Goal: Task Accomplishment & Management: Manage account settings

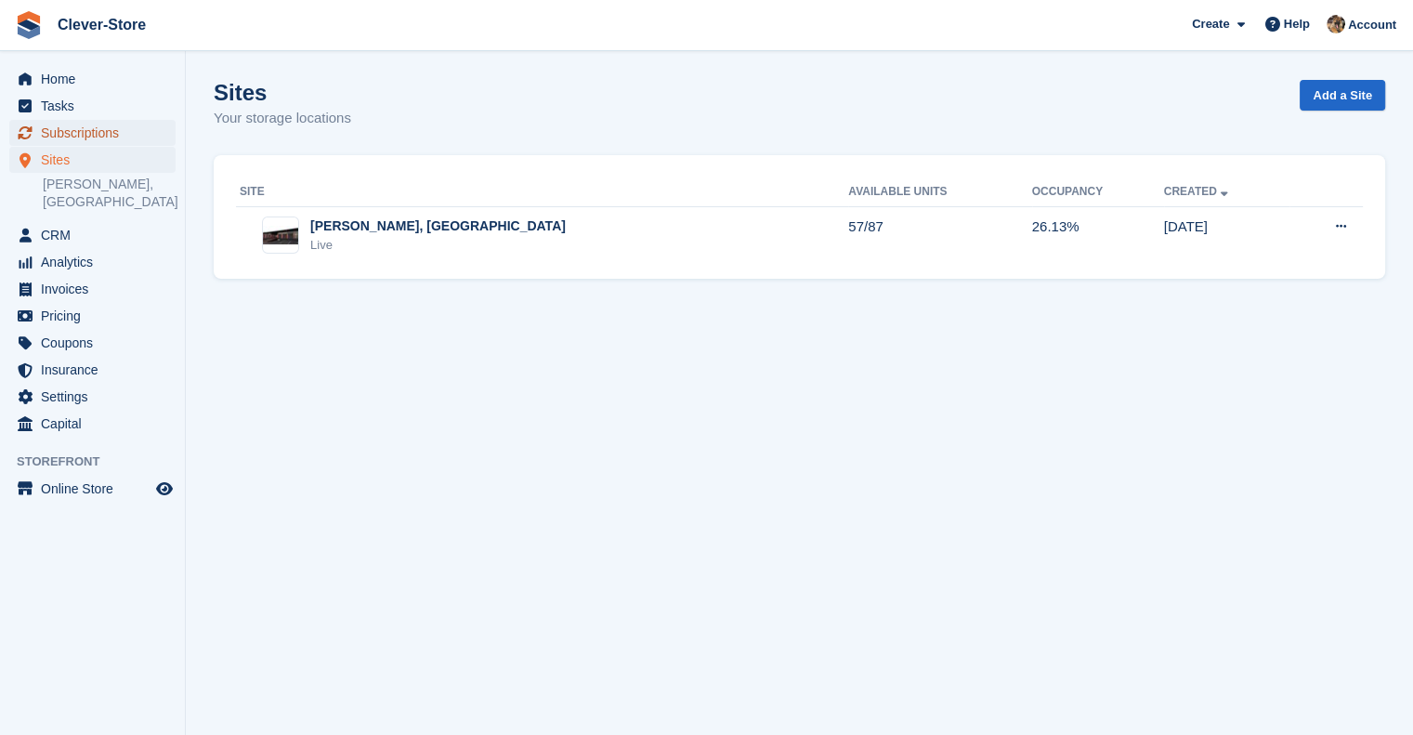
click at [97, 138] on span "Subscriptions" at bounding box center [97, 133] width 112 height 26
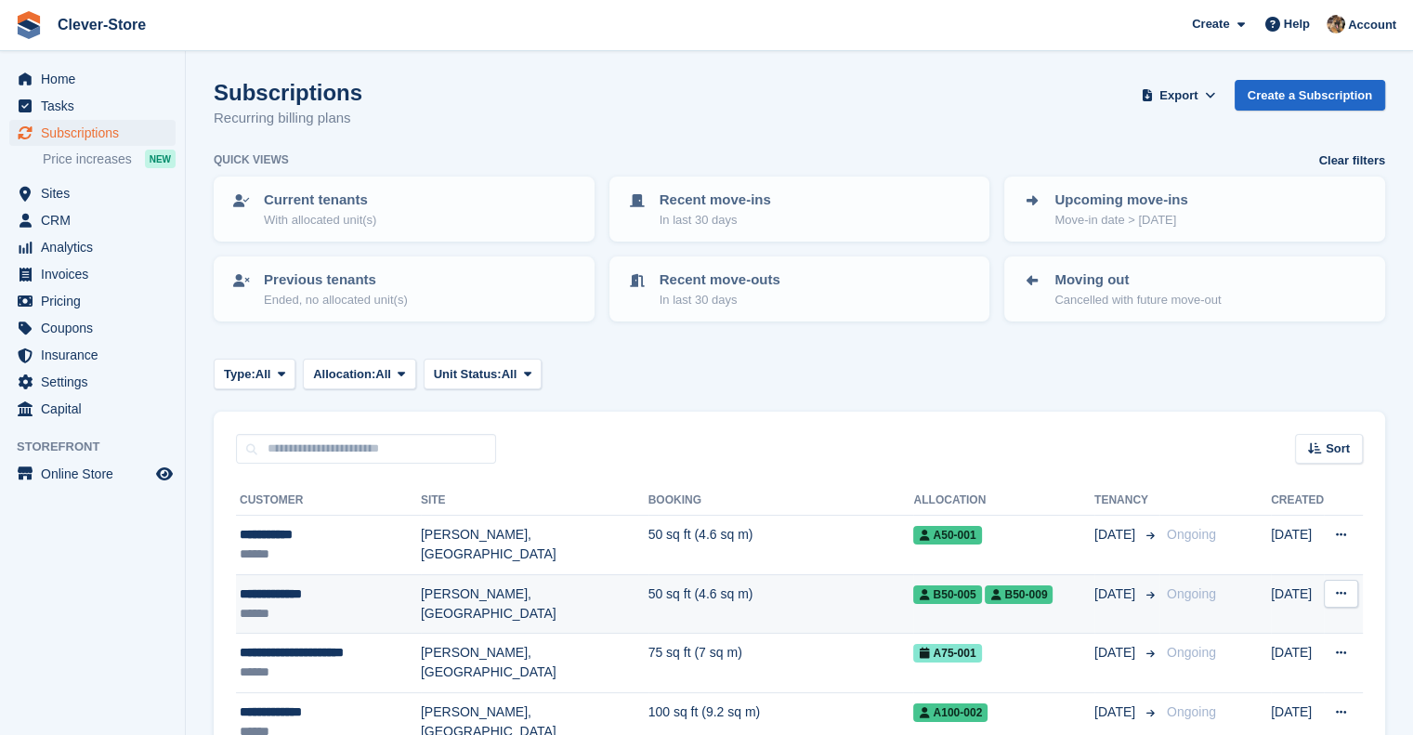
click at [297, 591] on div "**********" at bounding box center [330, 594] width 181 height 20
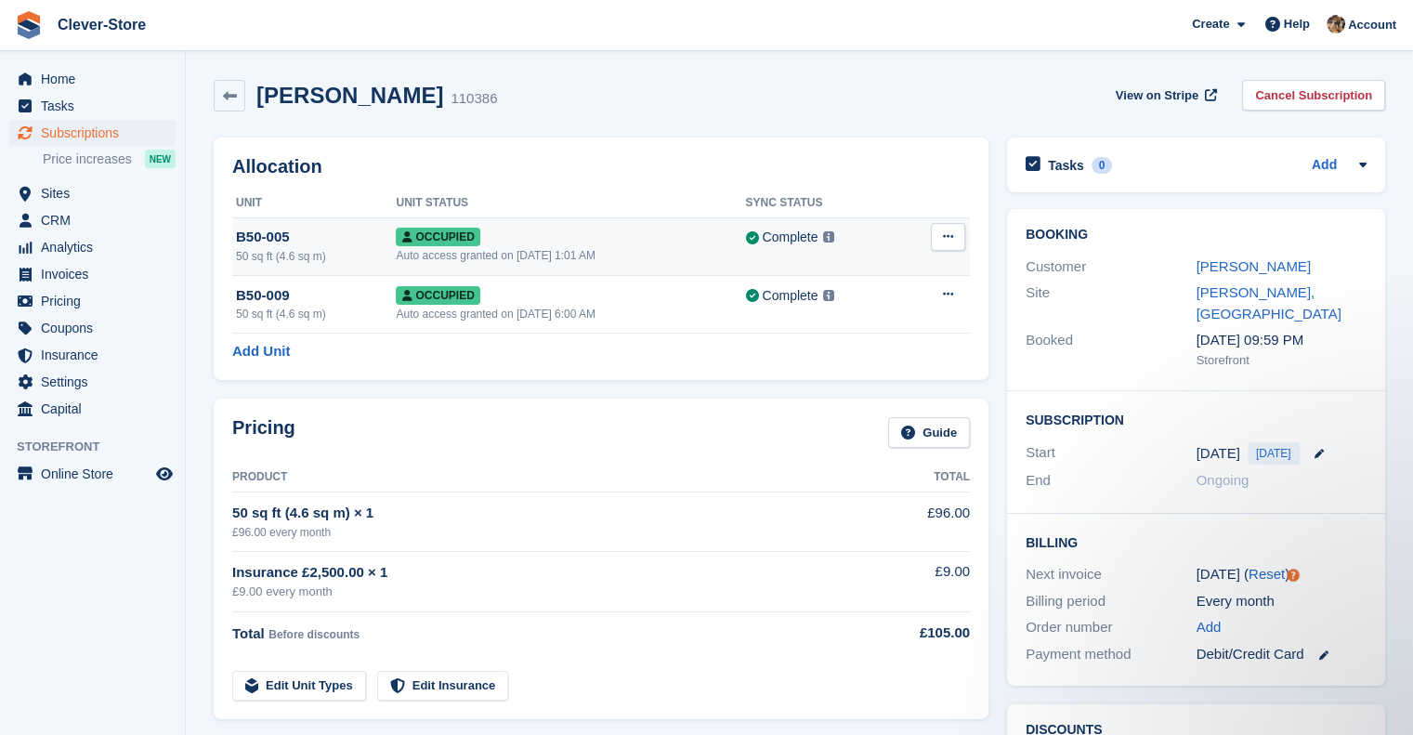
click at [945, 233] on icon at bounding box center [948, 236] width 10 height 12
click at [837, 341] on p "Deallocate" at bounding box center [876, 337] width 162 height 24
